Goal: Task Accomplishment & Management: Complete application form

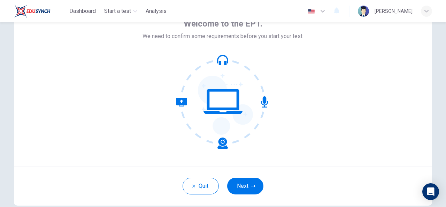
scroll to position [42, 0]
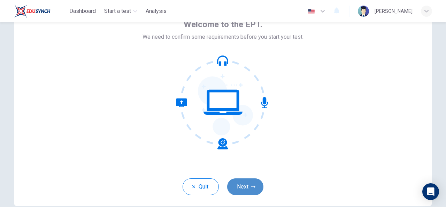
click at [251, 186] on icon "button" at bounding box center [253, 186] width 4 height 4
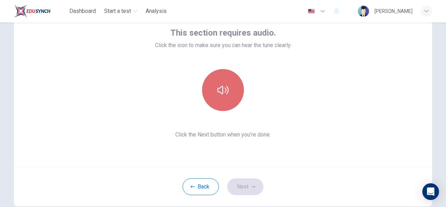
click at [229, 107] on button "button" at bounding box center [223, 90] width 42 height 42
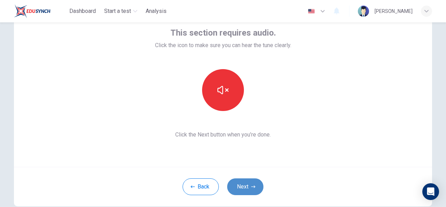
click at [244, 188] on button "Next" at bounding box center [245, 186] width 36 height 17
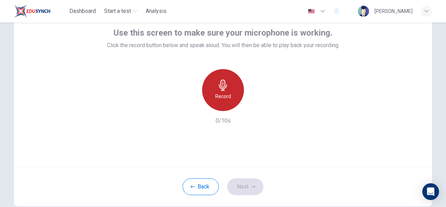
click at [217, 89] on icon "button" at bounding box center [222, 84] width 11 height 11
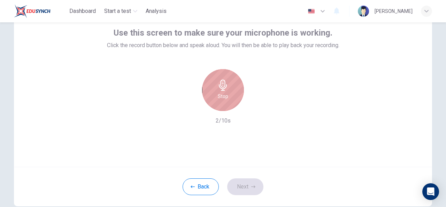
click at [217, 89] on icon "button" at bounding box center [222, 84] width 11 height 11
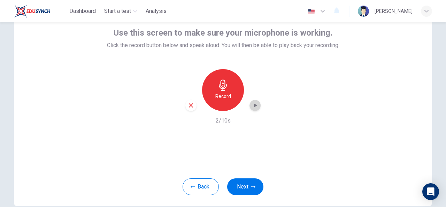
click at [254, 107] on icon "button" at bounding box center [255, 105] width 7 height 7
click at [248, 181] on button "Next" at bounding box center [245, 186] width 36 height 17
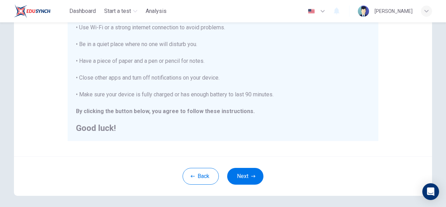
scroll to position [151, 0]
click at [249, 168] on button "Next" at bounding box center [245, 175] width 36 height 17
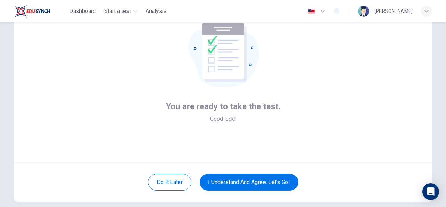
scroll to position [46, 0]
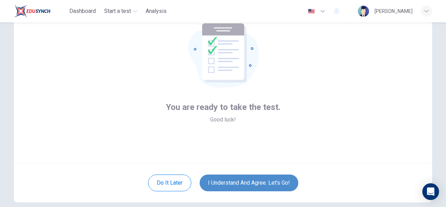
click at [284, 180] on button "I understand and agree. Let’s go!" at bounding box center [249, 182] width 99 height 17
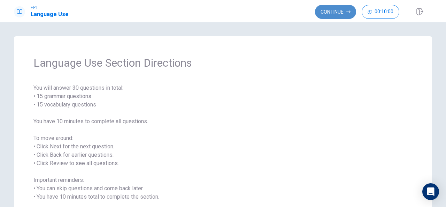
click at [336, 15] on button "Continue" at bounding box center [335, 12] width 41 height 14
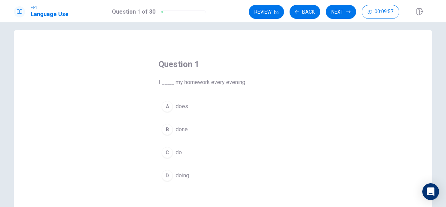
scroll to position [6, 0]
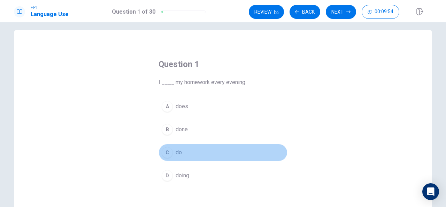
click at [171, 149] on button "C do" at bounding box center [222, 152] width 129 height 17
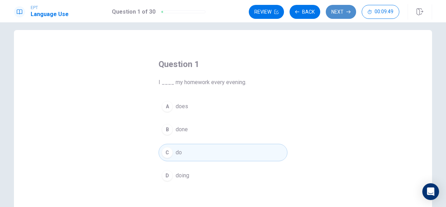
click at [333, 15] on button "Next" at bounding box center [341, 12] width 30 height 14
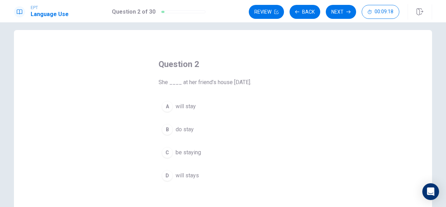
click at [176, 105] on span "will stay" at bounding box center [186, 106] width 20 height 8
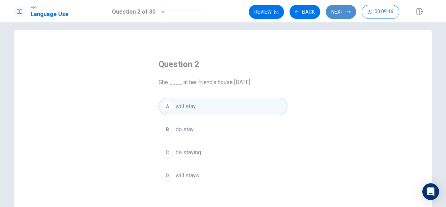
click at [346, 14] on button "Next" at bounding box center [341, 12] width 30 height 14
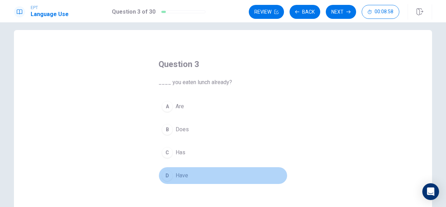
click at [166, 177] on div "D" at bounding box center [167, 175] width 11 height 11
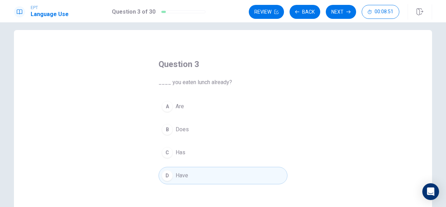
click at [172, 130] on button "B Does" at bounding box center [222, 129] width 129 height 17
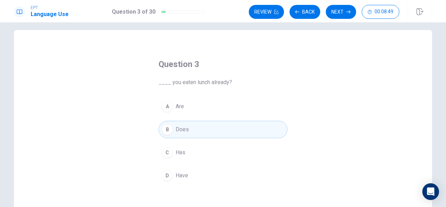
click at [169, 175] on div "D" at bounding box center [167, 175] width 11 height 11
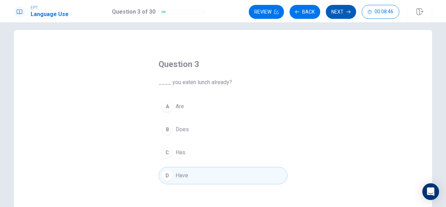
click at [337, 14] on button "Next" at bounding box center [341, 12] width 30 height 14
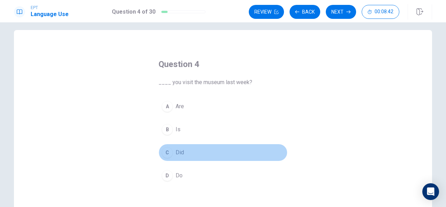
click at [168, 150] on div "C" at bounding box center [167, 152] width 11 height 11
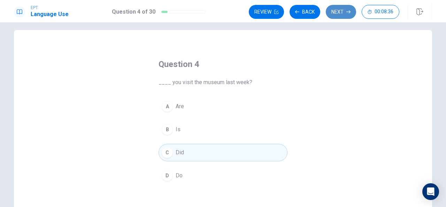
click at [349, 9] on button "Next" at bounding box center [341, 12] width 30 height 14
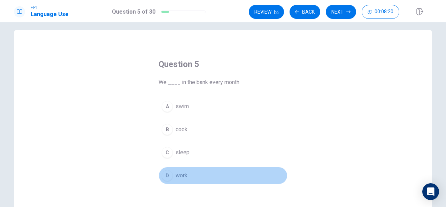
click at [167, 170] on div "D" at bounding box center [167, 175] width 11 height 11
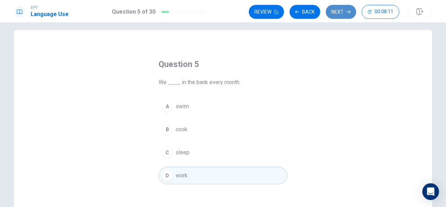
click at [343, 14] on button "Next" at bounding box center [341, 12] width 30 height 14
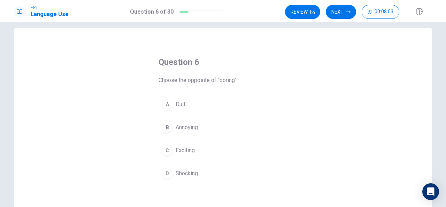
scroll to position [8, 0]
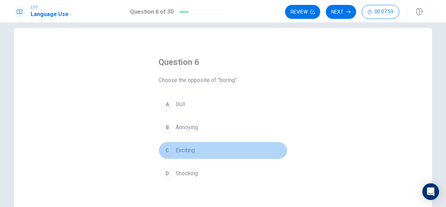
click at [169, 152] on div "C" at bounding box center [167, 150] width 11 height 11
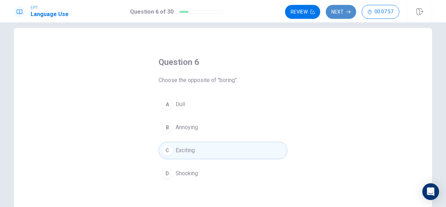
click at [351, 15] on button "Next" at bounding box center [341, 12] width 30 height 14
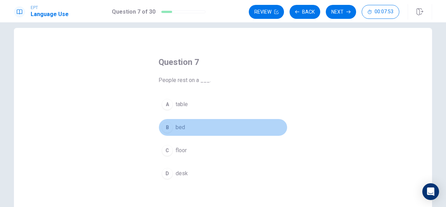
click at [165, 130] on div "B" at bounding box center [167, 127] width 11 height 11
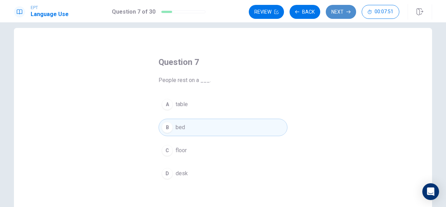
click at [343, 12] on button "Next" at bounding box center [341, 12] width 30 height 14
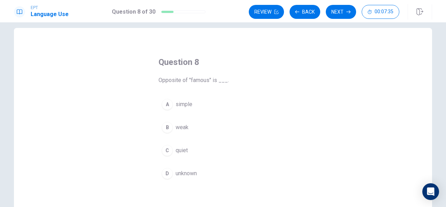
click at [181, 172] on span "unknown" at bounding box center [186, 173] width 21 height 8
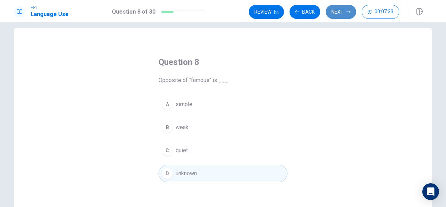
click at [345, 15] on button "Next" at bounding box center [341, 12] width 30 height 14
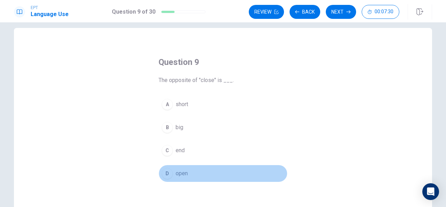
click at [166, 177] on div "D" at bounding box center [167, 173] width 11 height 11
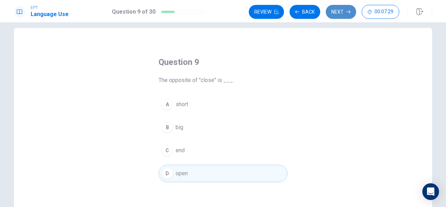
click at [351, 13] on button "Next" at bounding box center [341, 12] width 30 height 14
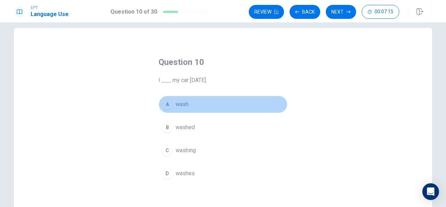
click at [178, 100] on span "wash" at bounding box center [182, 104] width 13 height 8
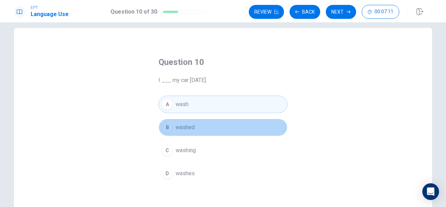
click at [187, 124] on span "washed" at bounding box center [185, 127] width 19 height 8
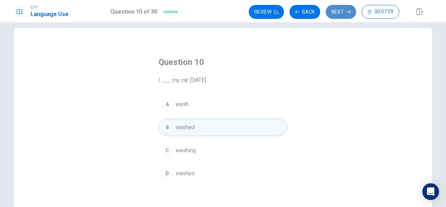
click at [340, 11] on button "Next" at bounding box center [341, 12] width 30 height 14
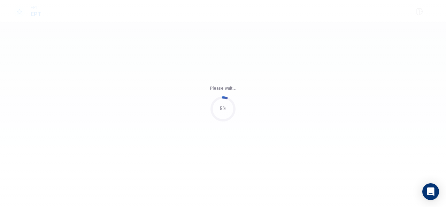
scroll to position [0, 0]
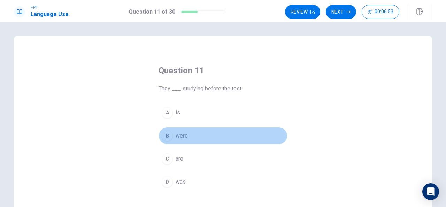
click at [180, 138] on span "were" at bounding box center [182, 135] width 12 height 8
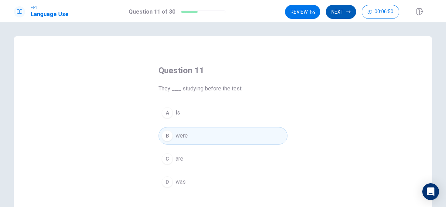
click at [346, 15] on button "Next" at bounding box center [341, 12] width 30 height 14
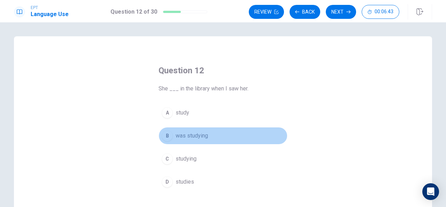
click at [199, 136] on span "was studying" at bounding box center [192, 135] width 32 height 8
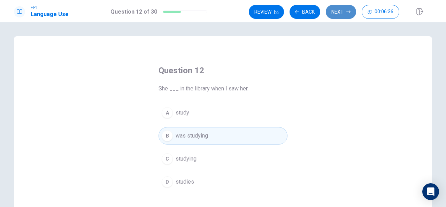
click at [343, 11] on button "Next" at bounding box center [341, 12] width 30 height 14
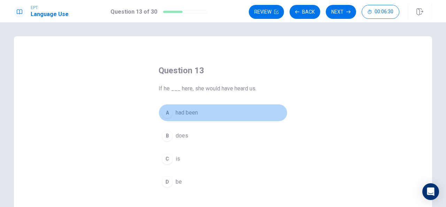
click at [173, 115] on button "A had been" at bounding box center [222, 112] width 129 height 17
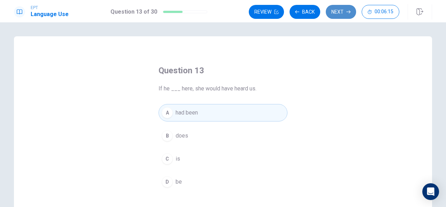
click at [346, 15] on button "Next" at bounding box center [341, 12] width 30 height 14
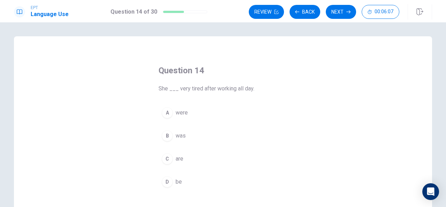
click at [171, 132] on button "B was" at bounding box center [222, 135] width 129 height 17
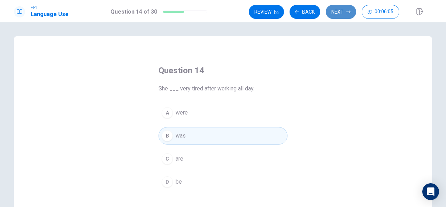
click at [340, 14] on button "Next" at bounding box center [341, 12] width 30 height 14
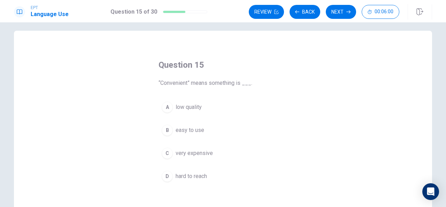
scroll to position [3, 0]
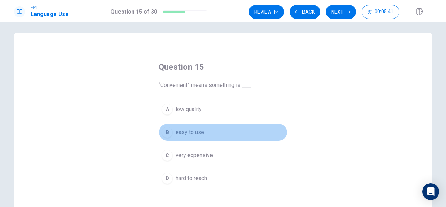
click at [192, 132] on span "easy to use" at bounding box center [190, 132] width 29 height 8
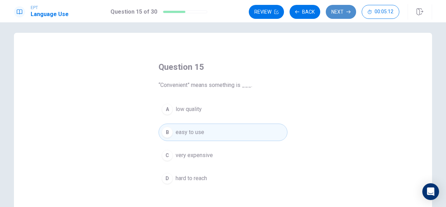
click at [352, 11] on button "Next" at bounding box center [341, 12] width 30 height 14
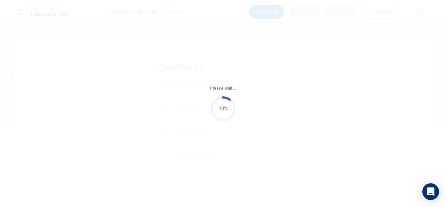
scroll to position [0, 0]
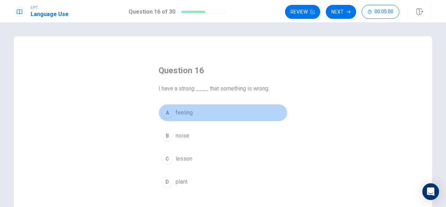
click at [167, 115] on div "A" at bounding box center [167, 112] width 11 height 11
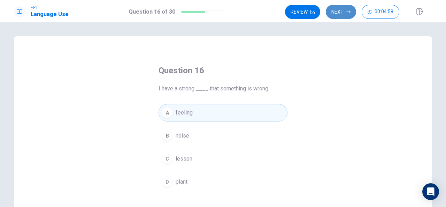
click at [348, 10] on icon "button" at bounding box center [348, 12] width 4 height 4
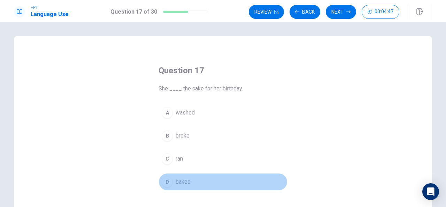
click at [187, 180] on span "baked" at bounding box center [183, 181] width 15 height 8
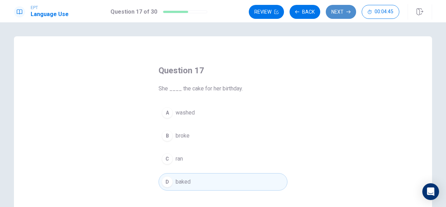
click at [346, 12] on button "Next" at bounding box center [341, 12] width 30 height 14
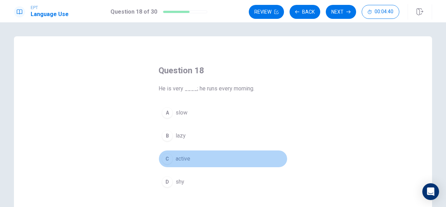
click at [188, 153] on button "C active" at bounding box center [222, 158] width 129 height 17
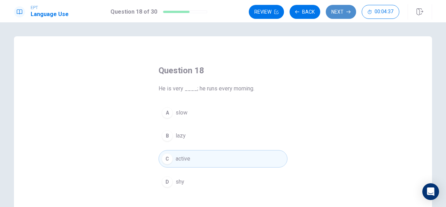
click at [341, 16] on button "Next" at bounding box center [341, 12] width 30 height 14
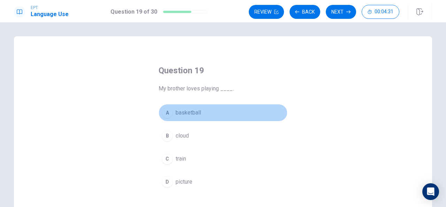
click at [201, 109] on button "A basketball" at bounding box center [222, 112] width 129 height 17
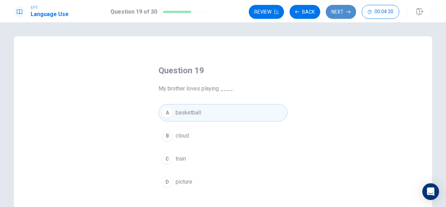
click at [352, 13] on button "Next" at bounding box center [341, 12] width 30 height 14
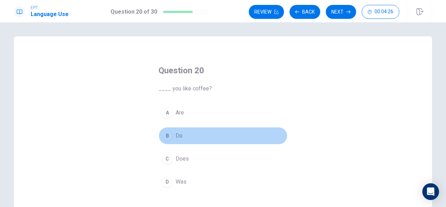
click at [178, 132] on span "Do" at bounding box center [179, 135] width 7 height 8
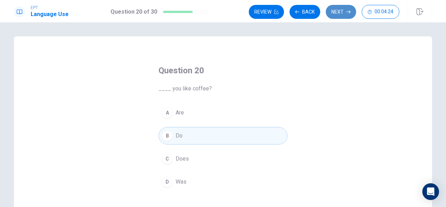
click at [346, 16] on button "Next" at bounding box center [341, 12] width 30 height 14
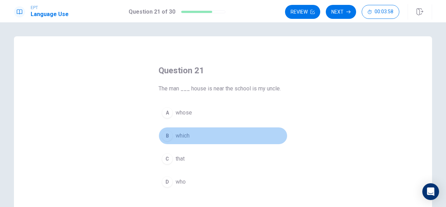
click at [186, 132] on span "which" at bounding box center [183, 135] width 14 height 8
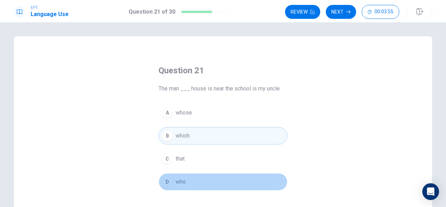
click at [177, 180] on span "who" at bounding box center [181, 181] width 10 height 8
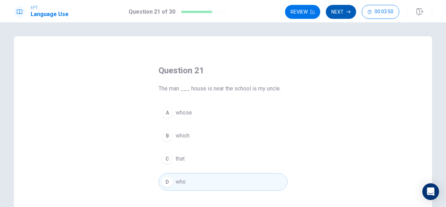
click at [342, 11] on button "Next" at bounding box center [341, 12] width 30 height 14
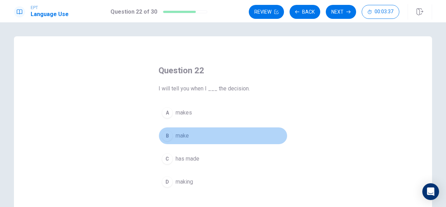
click at [184, 138] on span "make" at bounding box center [182, 135] width 13 height 8
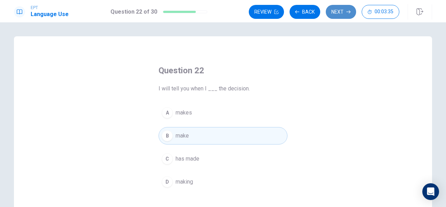
click at [352, 11] on button "Next" at bounding box center [341, 12] width 30 height 14
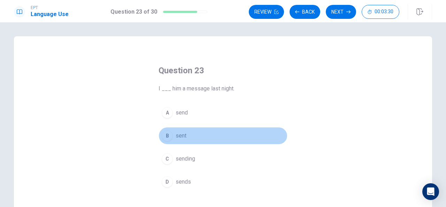
click at [192, 134] on button "B sent" at bounding box center [222, 135] width 129 height 17
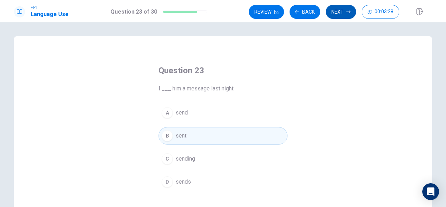
click at [345, 9] on button "Next" at bounding box center [341, 12] width 30 height 14
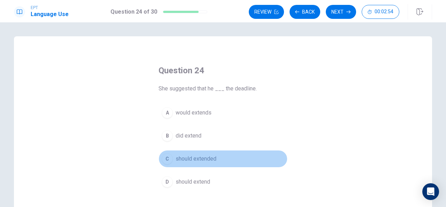
click at [211, 154] on span "should extended" at bounding box center [196, 158] width 41 height 8
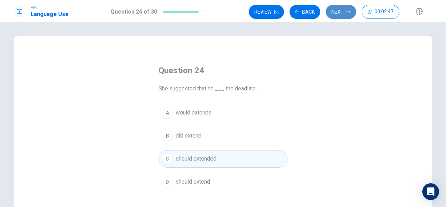
click at [346, 10] on button "Next" at bounding box center [341, 12] width 30 height 14
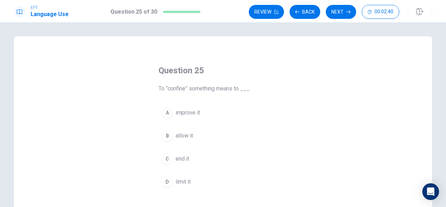
click at [169, 178] on div "D" at bounding box center [167, 181] width 11 height 11
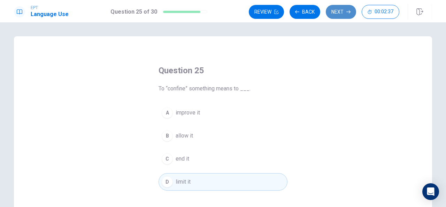
click at [342, 11] on button "Next" at bounding box center [341, 12] width 30 height 14
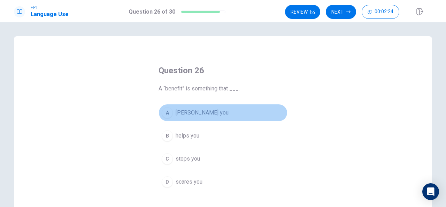
click at [196, 110] on span "[PERSON_NAME] you" at bounding box center [202, 112] width 53 height 8
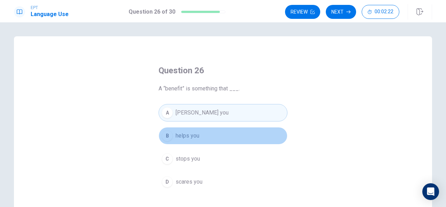
click at [194, 133] on span "helps you" at bounding box center [188, 135] width 24 height 8
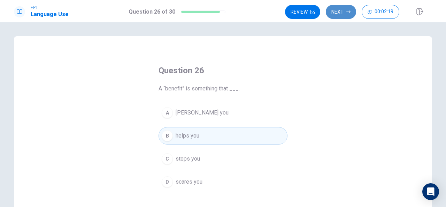
click at [349, 14] on button "Next" at bounding box center [341, 12] width 30 height 14
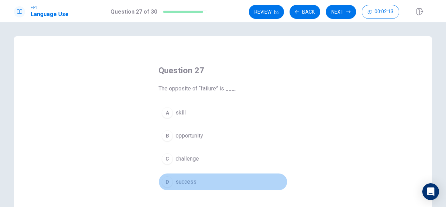
click at [179, 178] on span "success" at bounding box center [186, 181] width 21 height 8
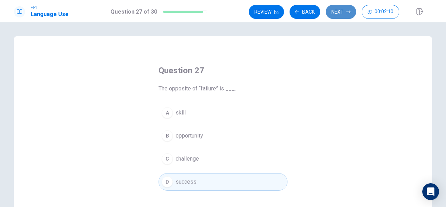
click at [340, 13] on button "Next" at bounding box center [341, 12] width 30 height 14
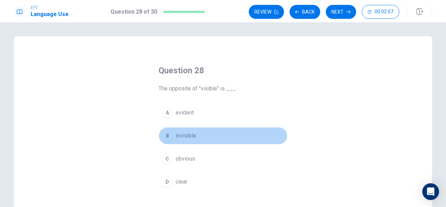
click at [193, 132] on span "invisible" at bounding box center [186, 135] width 21 height 8
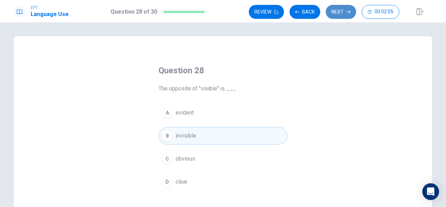
click at [343, 13] on button "Next" at bounding box center [341, 12] width 30 height 14
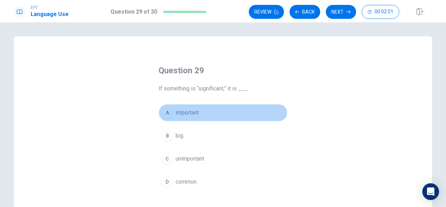
click at [190, 113] on span "important" at bounding box center [187, 112] width 23 height 8
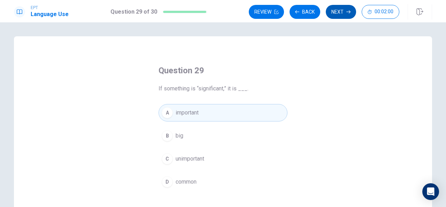
click at [345, 16] on button "Next" at bounding box center [341, 12] width 30 height 14
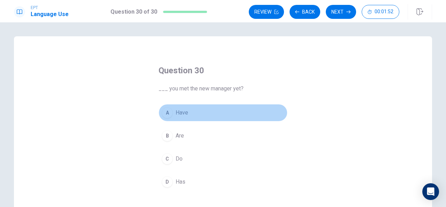
click at [179, 111] on span "Have" at bounding box center [182, 112] width 13 height 8
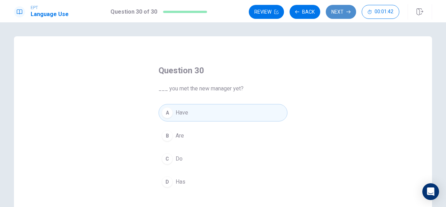
click at [342, 13] on button "Next" at bounding box center [341, 12] width 30 height 14
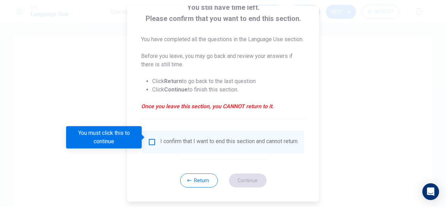
scroll to position [61, 0]
click at [198, 178] on button "Return" at bounding box center [199, 180] width 38 height 14
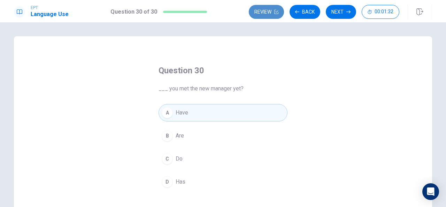
click at [278, 13] on icon "button" at bounding box center [276, 12] width 4 height 4
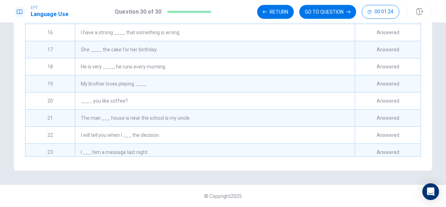
scroll to position [356, 0]
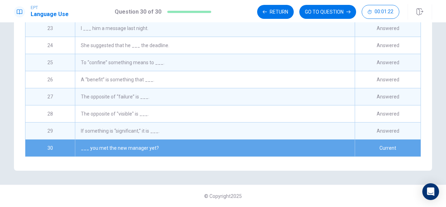
click at [270, 141] on div "___ you met the new manager yet?" at bounding box center [215, 147] width 280 height 17
click at [324, 14] on button "GO TO QUESTION" at bounding box center [327, 12] width 57 height 14
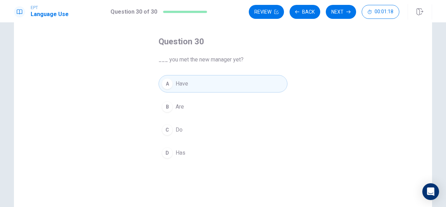
scroll to position [21, 0]
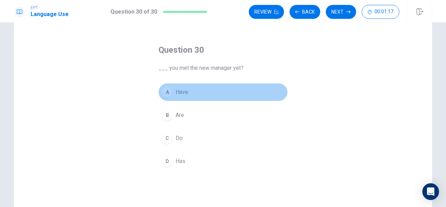
click at [274, 85] on button "A Have" at bounding box center [222, 91] width 129 height 17
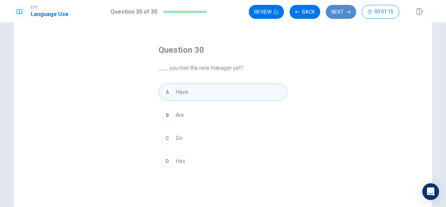
click at [337, 10] on button "Next" at bounding box center [341, 12] width 30 height 14
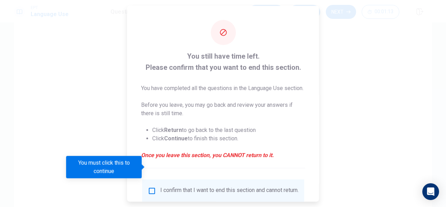
scroll to position [61, 0]
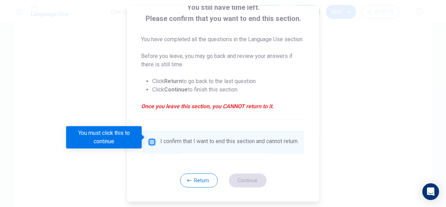
click at [154, 138] on input "You must click this to continue" at bounding box center [152, 142] width 8 height 8
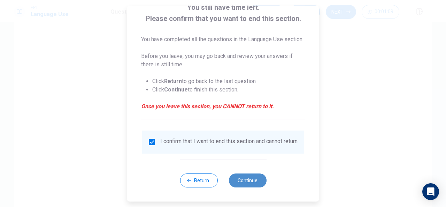
click at [254, 180] on button "Continue" at bounding box center [248, 180] width 38 height 14
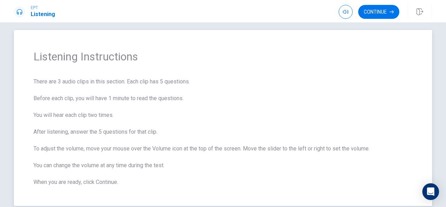
scroll to position [6, 0]
click at [378, 12] on button "Continue" at bounding box center [378, 12] width 41 height 14
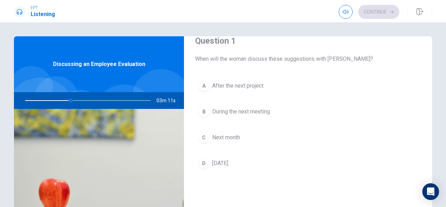
scroll to position [15, 0]
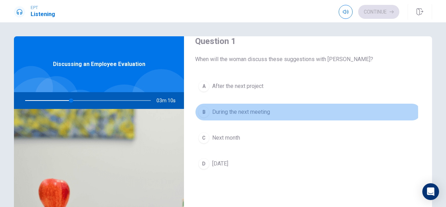
click at [206, 113] on div "B" at bounding box center [203, 111] width 11 height 11
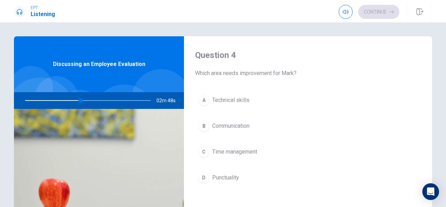
scroll to position [536, 0]
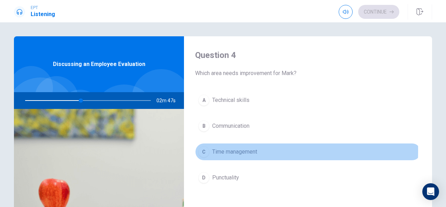
click at [235, 147] on span "Time management" at bounding box center [234, 151] width 45 height 8
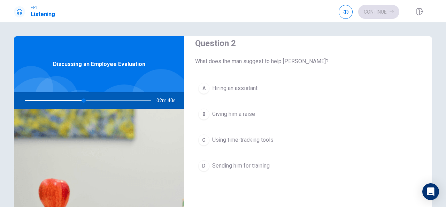
scroll to position [191, 0]
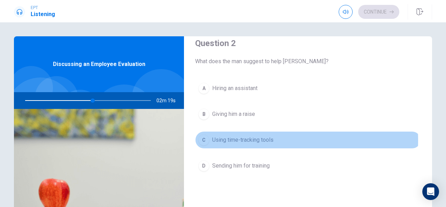
click at [257, 139] on span "Using time-tracking tools" at bounding box center [242, 140] width 61 height 8
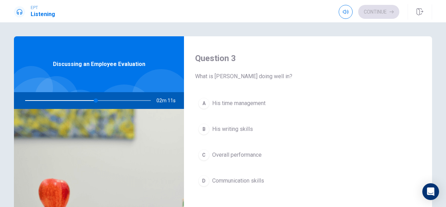
scroll to position [354, 0]
click at [261, 152] on button "C Overall performance" at bounding box center [308, 154] width 226 height 17
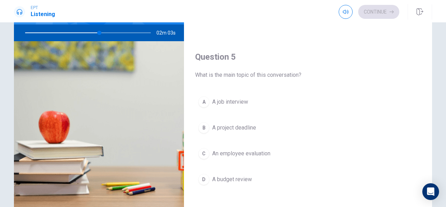
scroll to position [68, 0]
click at [242, 123] on span "A project deadline" at bounding box center [234, 127] width 44 height 8
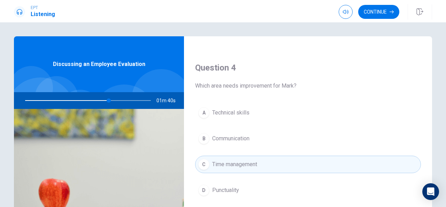
scroll to position [524, 0]
click at [380, 11] on button "Continue" at bounding box center [378, 12] width 41 height 14
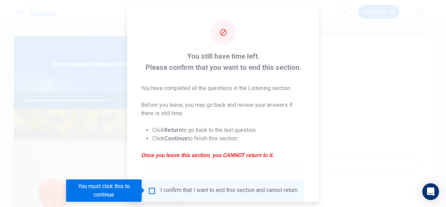
scroll to position [53, 0]
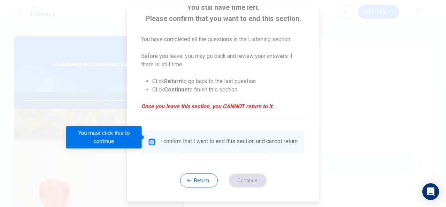
click at [151, 138] on input "You must click this to continue" at bounding box center [152, 142] width 8 height 8
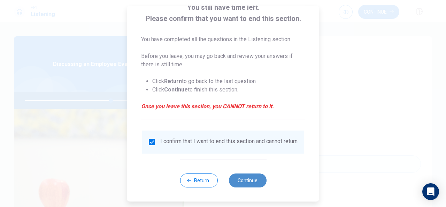
click at [243, 179] on button "Continue" at bounding box center [248, 180] width 38 height 14
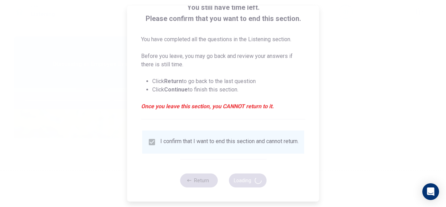
type input "69"
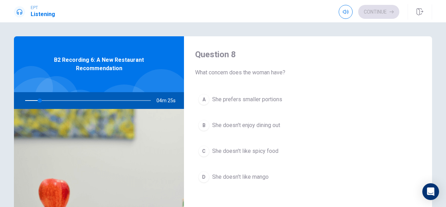
scroll to position [358, 0]
click at [324, 157] on div "A She prefers smaller portions B She doesn’t enjoy dining out C She doesn’t lik…" at bounding box center [308, 145] width 226 height 109
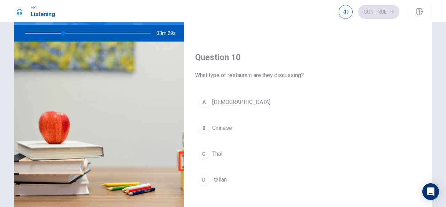
scroll to position [69, 0]
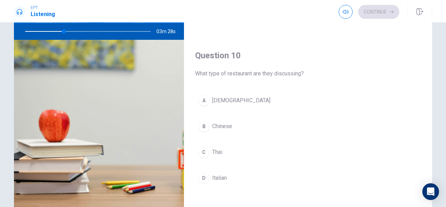
click at [219, 150] on span "Thai" at bounding box center [217, 152] width 10 height 8
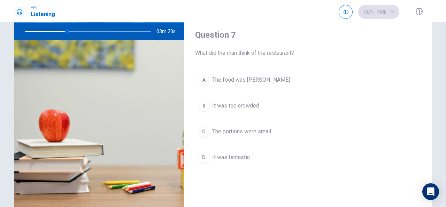
scroll to position [129, 0]
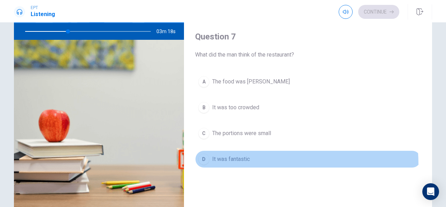
click at [238, 163] on button "D It was fantastic" at bounding box center [308, 158] width 226 height 17
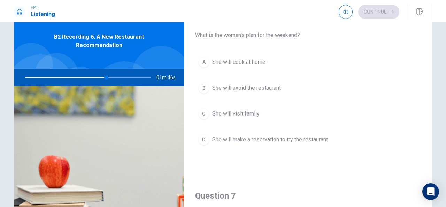
scroll to position [14, 0]
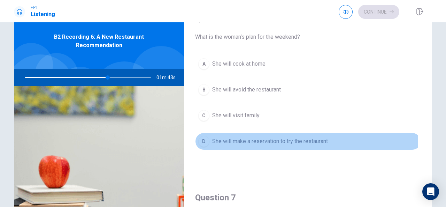
click at [295, 142] on span "She will make a reservation to try the restaurant" at bounding box center [270, 141] width 116 height 8
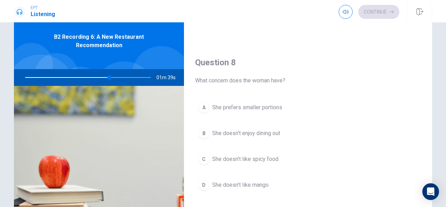
scroll to position [338, 0]
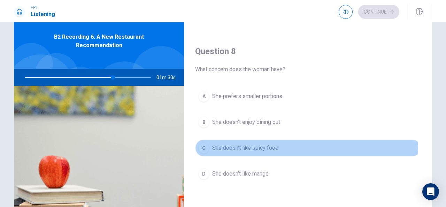
click at [279, 145] on button "C She doesn’t like spicy food" at bounding box center [308, 147] width 226 height 17
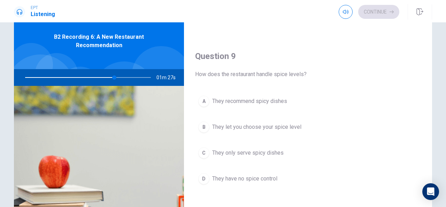
scroll to position [511, 0]
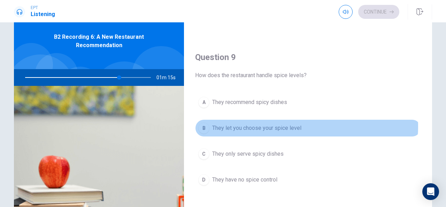
click at [299, 123] on button "B They let you choose your spice level" at bounding box center [308, 127] width 226 height 17
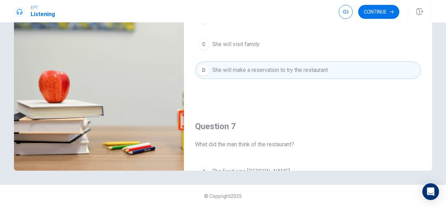
scroll to position [0, 0]
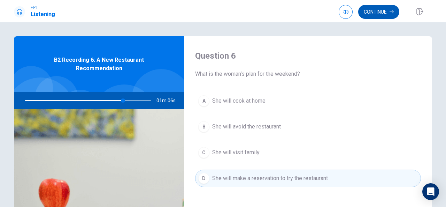
click at [377, 14] on button "Continue" at bounding box center [378, 12] width 41 height 14
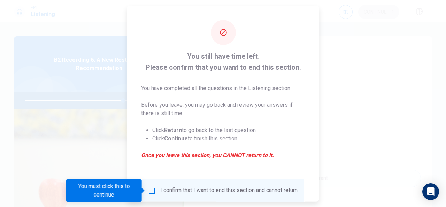
scroll to position [53, 0]
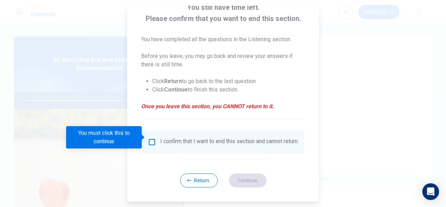
click at [154, 140] on input "You must click this to continue" at bounding box center [152, 142] width 8 height 8
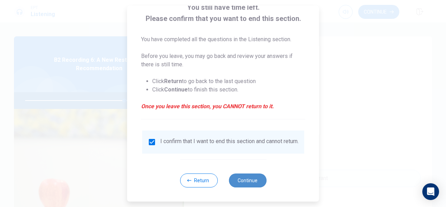
click at [258, 181] on button "Continue" at bounding box center [248, 180] width 38 height 14
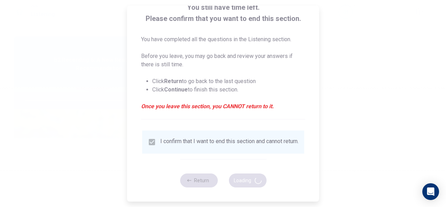
type input "80"
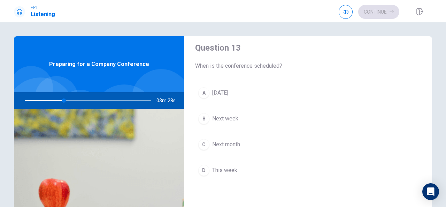
scroll to position [366, 0]
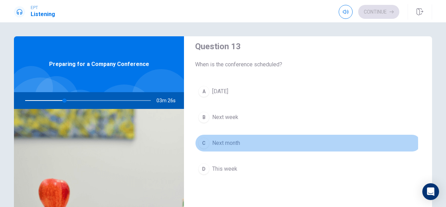
click at [215, 141] on span "Next month" at bounding box center [226, 143] width 28 height 8
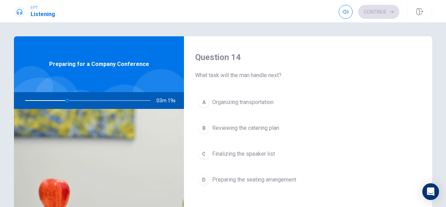
scroll to position [534, 0]
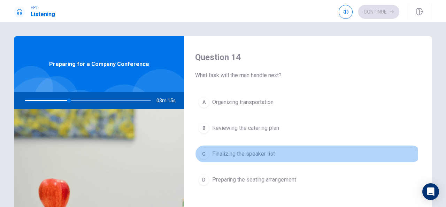
click at [267, 154] on span "Finalizing the speaker list" at bounding box center [243, 153] width 63 height 8
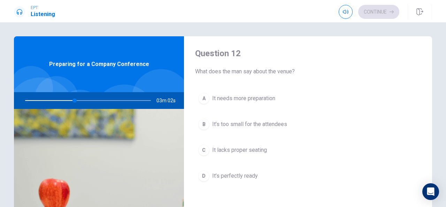
scroll to position [181, 0]
type input "44"
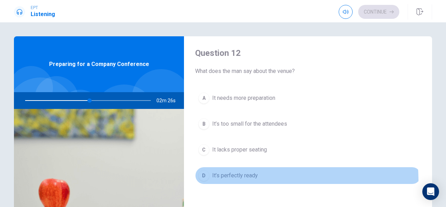
click at [242, 179] on button "D It’s perfectly ready" at bounding box center [308, 175] width 226 height 17
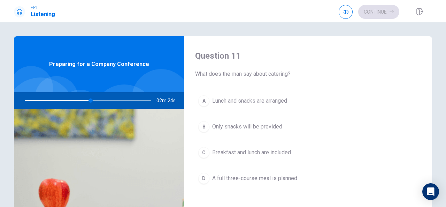
scroll to position [0, 0]
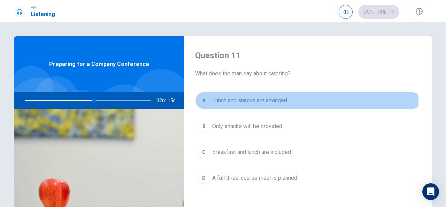
click at [275, 103] on span "Lunch and snacks are arranged" at bounding box center [249, 100] width 75 height 8
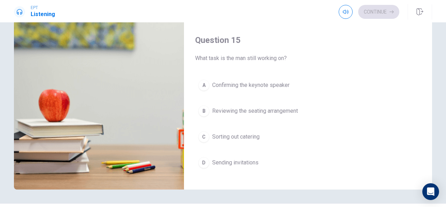
scroll to position [639, 0]
click at [274, 82] on span "Confirming the keynote speaker" at bounding box center [250, 86] width 77 height 8
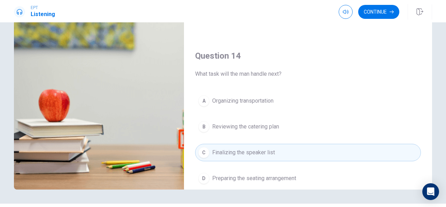
scroll to position [444, 0]
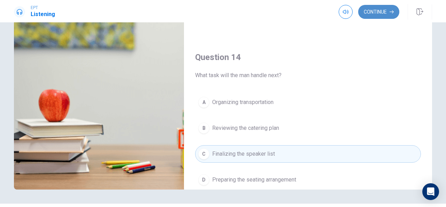
click at [367, 16] on button "Continue" at bounding box center [378, 12] width 41 height 14
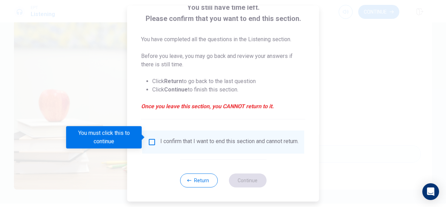
scroll to position [53, 0]
click at [150, 138] on input "You must click this to continue" at bounding box center [152, 142] width 8 height 8
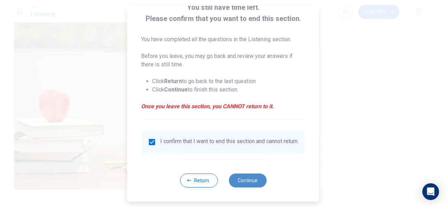
click at [246, 177] on button "Continue" at bounding box center [248, 180] width 38 height 14
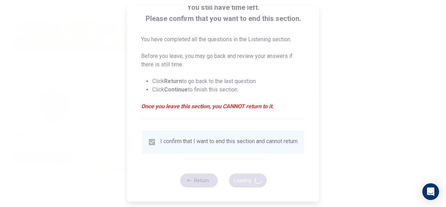
type input "67"
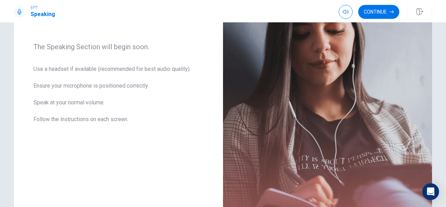
scroll to position [45, 0]
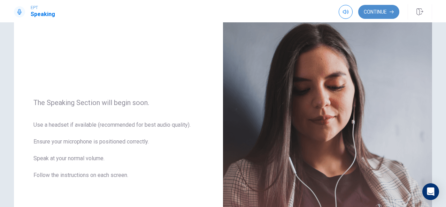
click at [379, 13] on button "Continue" at bounding box center [378, 12] width 41 height 14
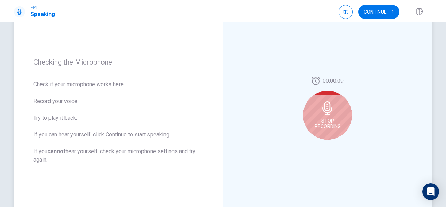
scroll to position [77, 0]
click at [329, 110] on icon at bounding box center [327, 108] width 10 height 14
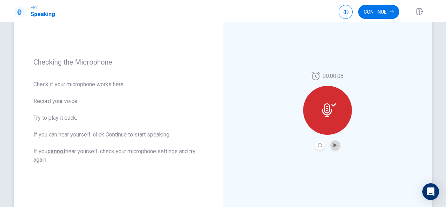
click at [330, 146] on button "Play Audio" at bounding box center [335, 145] width 10 height 10
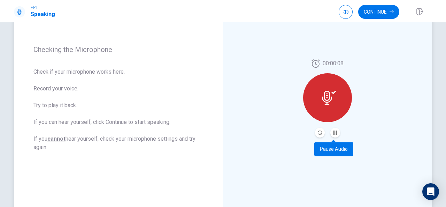
scroll to position [89, 0]
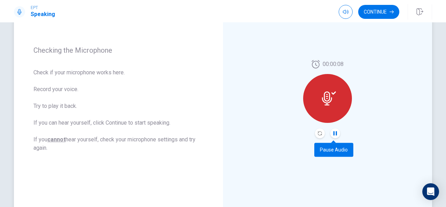
click at [333, 134] on icon "Pause Audio" at bounding box center [335, 133] width 4 height 4
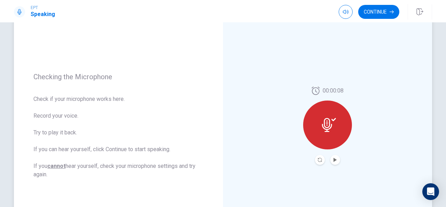
scroll to position [61, 0]
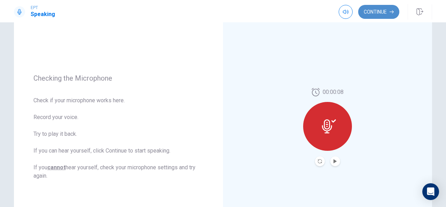
click at [379, 13] on button "Continue" at bounding box center [378, 12] width 41 height 14
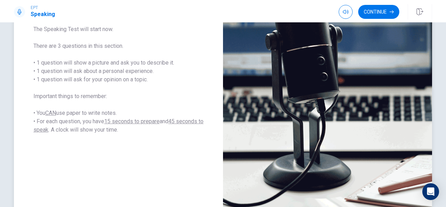
scroll to position [105, 0]
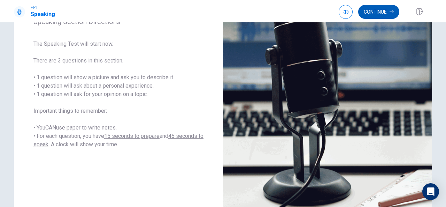
click at [367, 11] on button "Continue" at bounding box center [378, 12] width 41 height 14
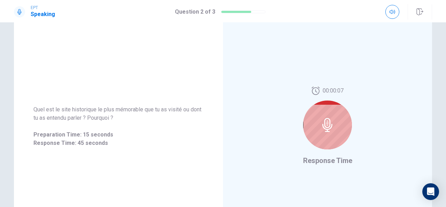
scroll to position [61, 0]
click at [334, 110] on div at bounding box center [327, 125] width 49 height 49
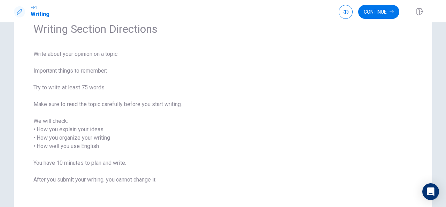
scroll to position [34, 0]
click at [378, 8] on button "Continue" at bounding box center [378, 12] width 41 height 14
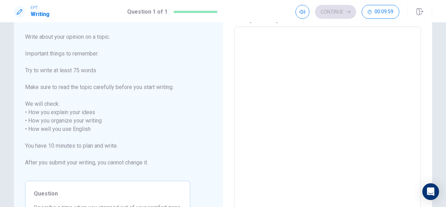
scroll to position [0, 0]
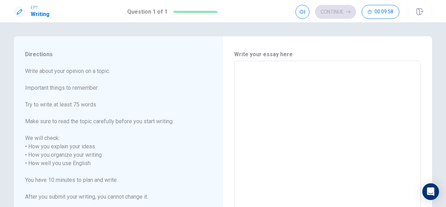
click at [323, 100] on textarea at bounding box center [327, 159] width 177 height 185
type textarea "T"
type textarea "x"
type textarea "Th"
type textarea "x"
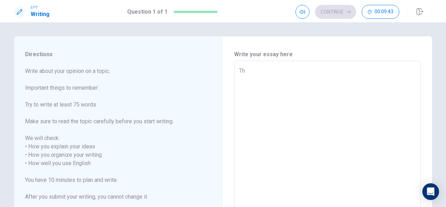
type textarea "The"
type textarea "x"
type textarea "The"
type textarea "x"
type textarea "The"
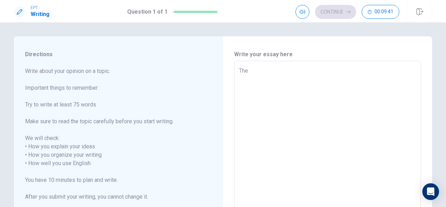
type textarea "x"
type textarea "Th"
type textarea "x"
type textarea "T"
type textarea "x"
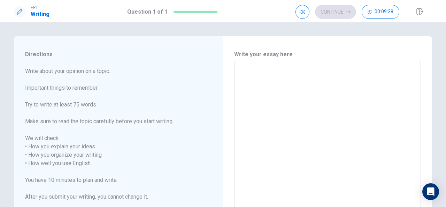
type textarea "T"
type textarea "x"
type textarea "O"
type textarea "x"
type textarea "On"
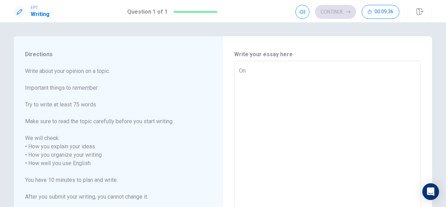
type textarea "x"
type textarea "One"
type textarea "x"
type textarea "One"
type textarea "x"
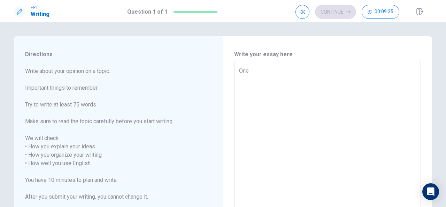
type textarea "One y"
type textarea "x"
type textarea "One ye"
type textarea "x"
type textarea "One yer"
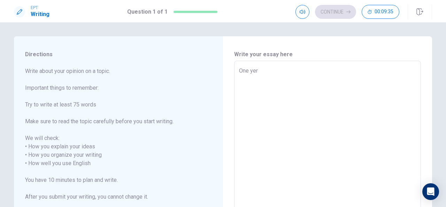
type textarea "x"
type textarea "One yer"
type textarea "x"
type textarea "One yerr"
type textarea "x"
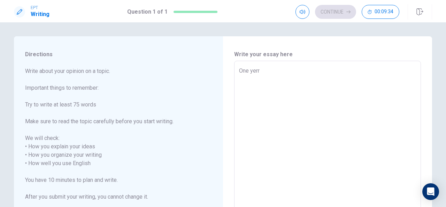
type textarea "One yerr"
type textarea "x"
type textarea "One yerr"
type textarea "x"
type textarea "One yer"
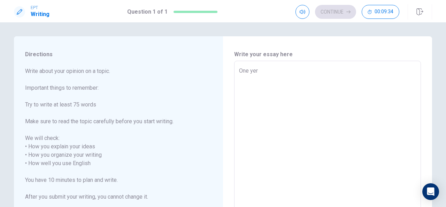
type textarea "x"
type textarea "One ye"
type textarea "x"
type textarea "One yea"
type textarea "x"
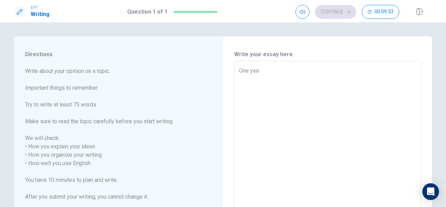
type textarea "One year"
type textarea "x"
type textarea "One year"
type textarea "x"
type textarea "One year a"
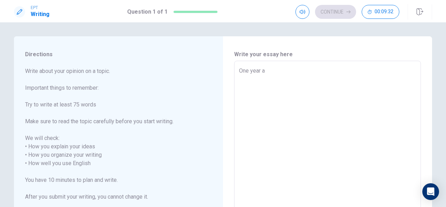
type textarea "x"
type textarea "One year ag"
type textarea "x"
type textarea "[DATE]"
type textarea "x"
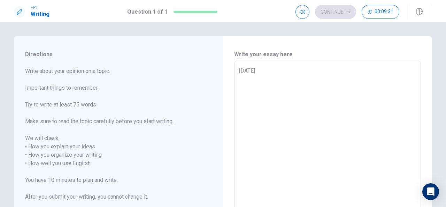
type textarea "[DATE]"
type textarea "x"
type textarea "[DATE]"
type textarea "x"
type textarea "[DATE],"
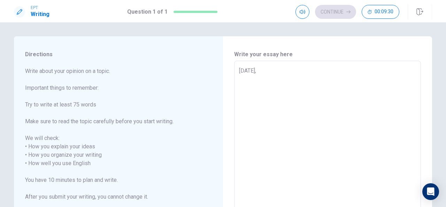
type textarea "x"
type textarea "[DATE],"
type textarea "x"
type textarea "[DATE], I"
type textarea "x"
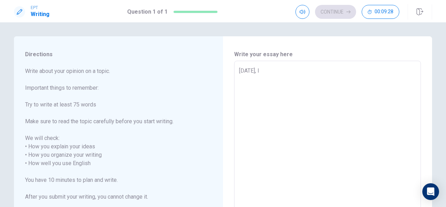
type textarea "[DATE], I"
type textarea "x"
type textarea "[DATE], I s"
type textarea "x"
type textarea "[DATE], I se"
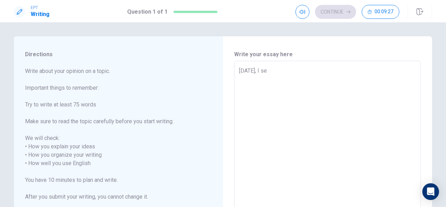
type textarea "x"
type textarea "[DATE], I set"
type textarea "x"
type textarea "[DATE], I seta"
type textarea "x"
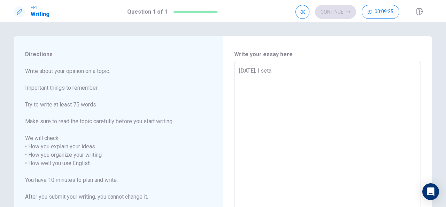
type textarea "[DATE], I set"
type textarea "x"
type textarea "[DATE], I se"
type textarea "x"
type textarea "[DATE], I s"
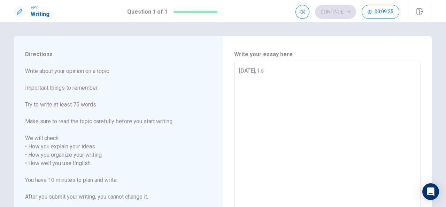
type textarea "x"
type textarea "[DATE], I"
type textarea "x"
type textarea "[DATE], I s"
type textarea "x"
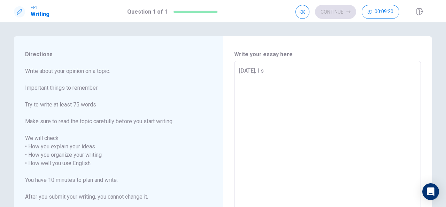
type textarea "[DATE], I sp"
type textarea "x"
type textarea "[DATE], I spk"
type textarea "x"
type textarea "[DATE], I sp"
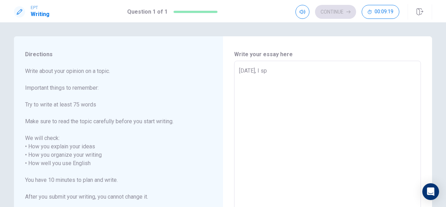
type textarea "x"
type textarea "[DATE], I spo"
type textarea "x"
type textarea "[DATE], I spok"
type textarea "x"
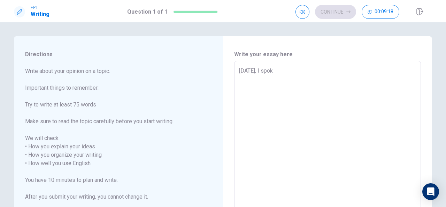
type textarea "[DATE], I spoke"
type textarea "x"
type textarea "[DATE], I spoke"
type textarea "x"
type textarea "[DATE], I spoke w"
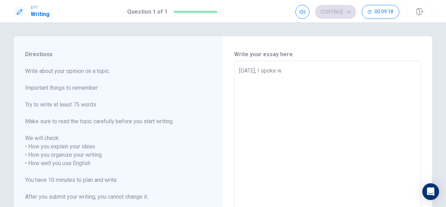
type textarea "x"
type textarea "[DATE], I spoke wi"
type textarea "x"
type textarea "[DATE], I spoke wit"
type textarea "x"
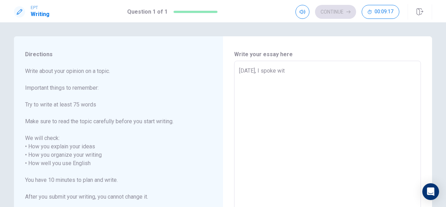
type textarea "[DATE], I spoke with"
type textarea "x"
type textarea "[DATE], I spoke with"
type textarea "x"
type textarea "[DATE], I spoke with m"
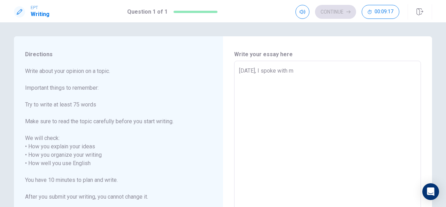
type textarea "x"
type textarea "[DATE], I spoke with my"
type textarea "x"
type textarea "[DATE], I spoke with my"
type textarea "x"
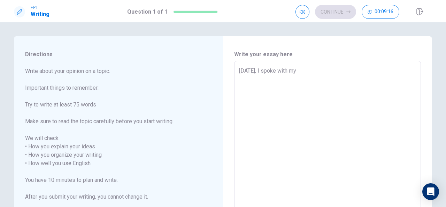
type textarea "[DATE], I spoke with my m"
type textarea "x"
type textarea "[DATE], I spoke with my mo"
type textarea "x"
type textarea "[DATE], I spoke with my mot"
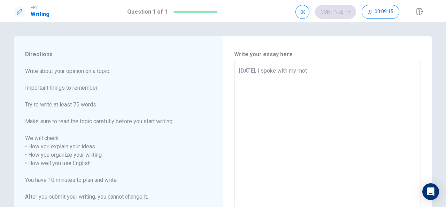
type textarea "x"
type textarea "[DATE], I spoke with my moth"
type textarea "x"
type textarea "[DATE], I spoke with my mothe"
type textarea "x"
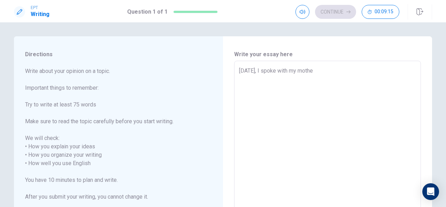
type textarea "[DATE], I spoke with my mother"
type textarea "x"
type textarea "[DATE], I spoke with my mother"
type textarea "x"
type textarea "[DATE], I spoke with my mother a"
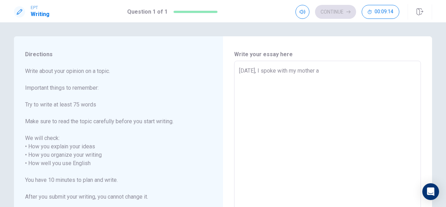
type textarea "x"
type textarea "[DATE], I spoke with my mother an"
type textarea "x"
type textarea "[DATE], I spoke with my mother and"
type textarea "x"
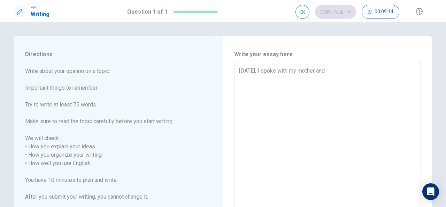
type textarea "[DATE], I spoke with my mother and"
type textarea "x"
type textarea "[DATE], I spoke with my mother and s"
type textarea "x"
type textarea "[DATE], I spoke with my mother and sh"
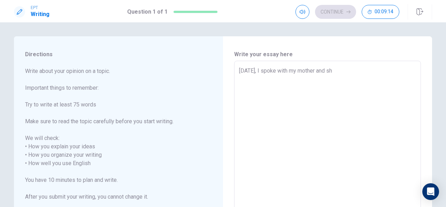
type textarea "x"
type textarea "[DATE], I spoke with my mother and she"
type textarea "x"
type textarea "[DATE], I spoke with my mother and she"
type textarea "x"
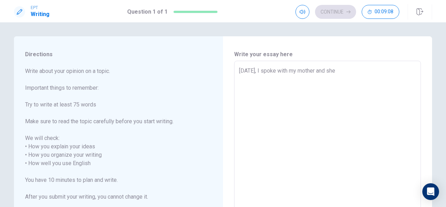
type textarea "[DATE], I spoke with my mother and she"
type textarea "x"
type textarea "[DATE], I spoke with my mother and sh"
type textarea "x"
type textarea "[DATE], I spoke with my mother and s"
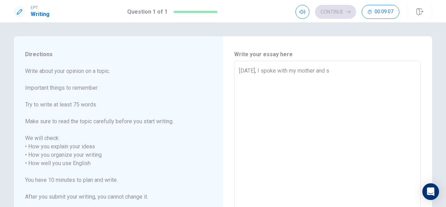
type textarea "x"
type textarea "[DATE], I spoke with my mother and"
type textarea "x"
type textarea "[DATE], I spoke with my mother and I"
type textarea "x"
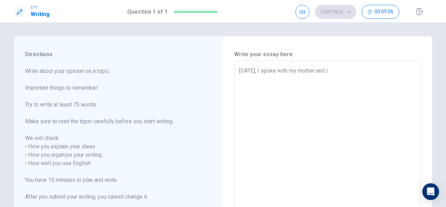
type textarea "[DATE], I spoke with my mother and I"
type textarea "x"
type textarea "[DATE], I spoke with my mother and I s"
type textarea "x"
type textarea "[DATE], I spoke with my mother and I se"
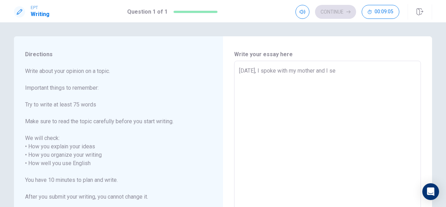
type textarea "x"
type textarea "[DATE], I spoke with my mother and I s"
type textarea "x"
type textarea "[DATE], I spoke with my mother and I"
type textarea "x"
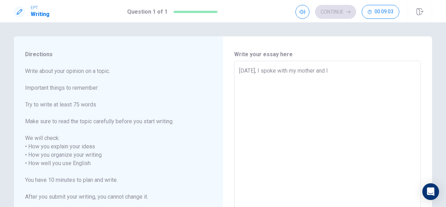
type textarea "[DATE], I spoke with my mother and I"
type textarea "x"
type textarea "[DATE], I spoke with my mother and"
type textarea "x"
type textarea "[DATE], I spoke with my mother and s"
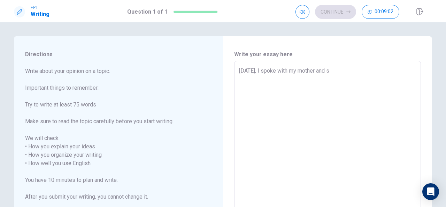
type textarea "x"
type textarea "[DATE], I spoke with my mother and sh"
type textarea "x"
type textarea "[DATE], I spoke with my mother and she"
type textarea "x"
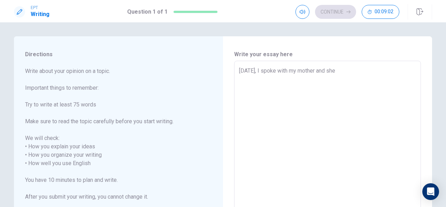
type textarea "[DATE], I spoke with my mother and she"
type textarea "x"
type textarea "[DATE], I spoke with my mother and she a"
type textarea "x"
type textarea "[DATE], I spoke with my mother and she as"
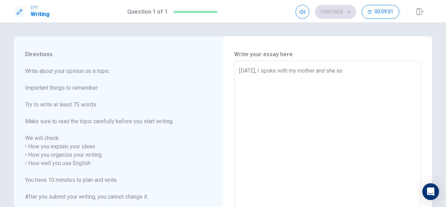
type textarea "x"
type textarea "[DATE], I spoke with my mother and she ask"
type textarea "x"
type textarea "[DATE], I spoke with my mother and she ask"
type textarea "x"
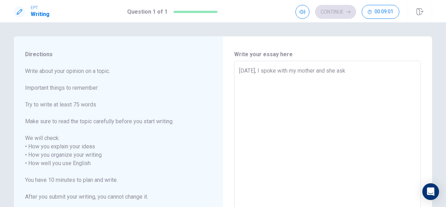
type textarea "[DATE], I spoke with my mother and she ask m"
type textarea "x"
type textarea "[DATE], I spoke with my mother and she ask me"
type textarea "x"
type textarea "[DATE], I spoke with my mother and she ask me"
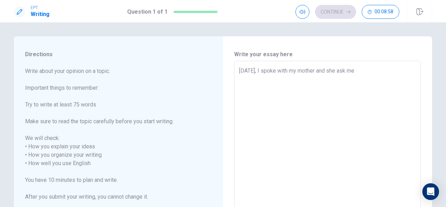
type textarea "x"
type textarea "[DATE], I spoke with my mother and she ask me a"
type textarea "x"
type textarea "[DATE], I spoke with my mother and she ask me ab"
type textarea "x"
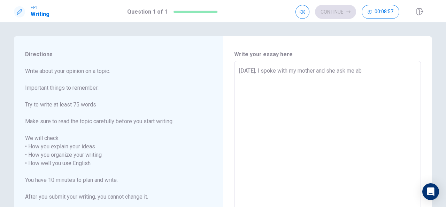
type textarea "[DATE], I spoke with my mother and she ask me abo"
click at [301, 79] on textarea "[DATE], I spoke with my mother and she ask me about what I wanted to do in my f…" at bounding box center [327, 159] width 177 height 185
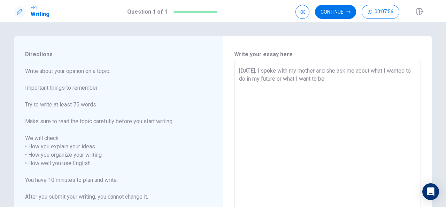
click at [356, 81] on textarea "[DATE], I spoke with my mother and she ask me about what I wanted to do in my f…" at bounding box center [327, 159] width 177 height 185
click at [359, 78] on textarea "[DATE], I spoke with my mother and she ask me about what I wanted to do in my f…" at bounding box center [327, 159] width 177 height 185
click at [347, 93] on textarea "[DATE], I spoke with my mother and she ask me about what I wanted to do in my f…" at bounding box center [327, 159] width 177 height 185
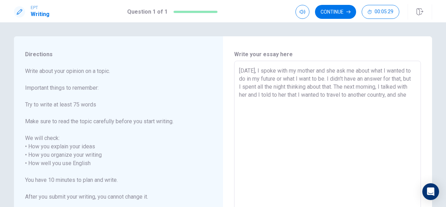
click at [255, 103] on textarea "[DATE], I spoke with my mother and she ask me about what I wanted to do in my f…" at bounding box center [327, 159] width 177 height 185
drag, startPoint x: 259, startPoint y: 102, endPoint x: 283, endPoint y: 103, distance: 24.1
click at [283, 103] on textarea "[DATE], I spoke with my mother and she ask me about what I wanted to do in my f…" at bounding box center [327, 159] width 177 height 185
click at [267, 105] on textarea "[DATE], I spoke with my mother and she ask me about what I wanted to do in my f…" at bounding box center [327, 159] width 177 height 185
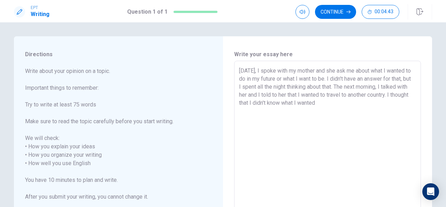
click at [374, 102] on textarea "[DATE], I spoke with my mother and she ask me about what I wanted to do in my f…" at bounding box center [327, 159] width 177 height 185
click at [304, 113] on textarea "[DATE], I spoke with my mother and she ask me about what I wanted to do in my f…" at bounding box center [327, 159] width 177 height 185
click at [396, 112] on textarea "[DATE], I spoke with my mother and she ask me about what I wanted to do in my f…" at bounding box center [327, 159] width 177 height 185
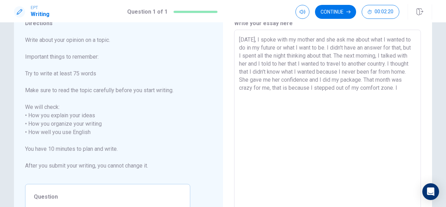
scroll to position [32, 0]
click at [333, 86] on textarea "[DATE], I spoke with my mother and she ask me about what I wanted to do in my f…" at bounding box center [327, 126] width 177 height 185
click at [332, 88] on textarea "[DATE], I spoke with my mother and she ask me about what I wanted to do in my f…" at bounding box center [327, 126] width 177 height 185
click at [368, 87] on textarea "[DATE], I spoke with my mother and she ask me about what I wanted to do in my f…" at bounding box center [327, 126] width 177 height 185
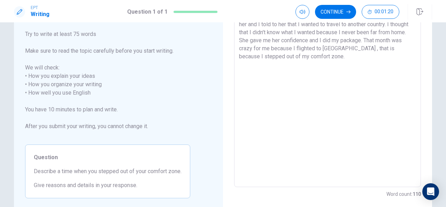
scroll to position [70, 0]
click at [400, 50] on textarea "[DATE], I spoke with my mother and she ask me about what I wanted to do in my f…" at bounding box center [327, 89] width 177 height 185
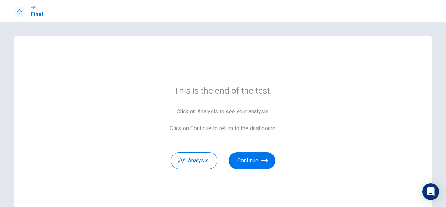
scroll to position [47, 0]
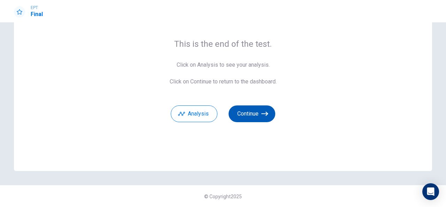
click at [265, 115] on icon "button" at bounding box center [264, 113] width 7 height 7
